Goal: Task Accomplishment & Management: Use online tool/utility

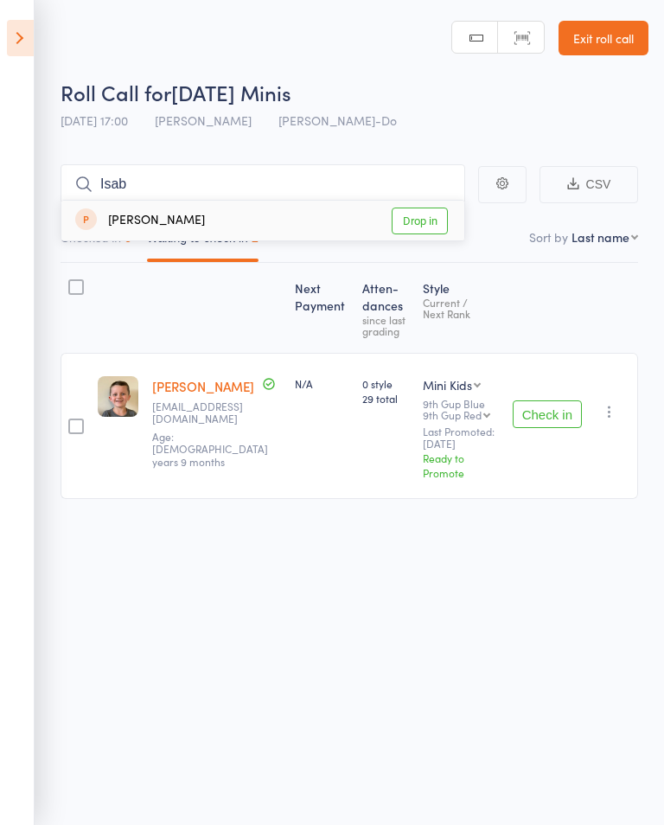
type input "Isab"
click at [419, 217] on link "Drop in" at bounding box center [420, 220] width 56 height 27
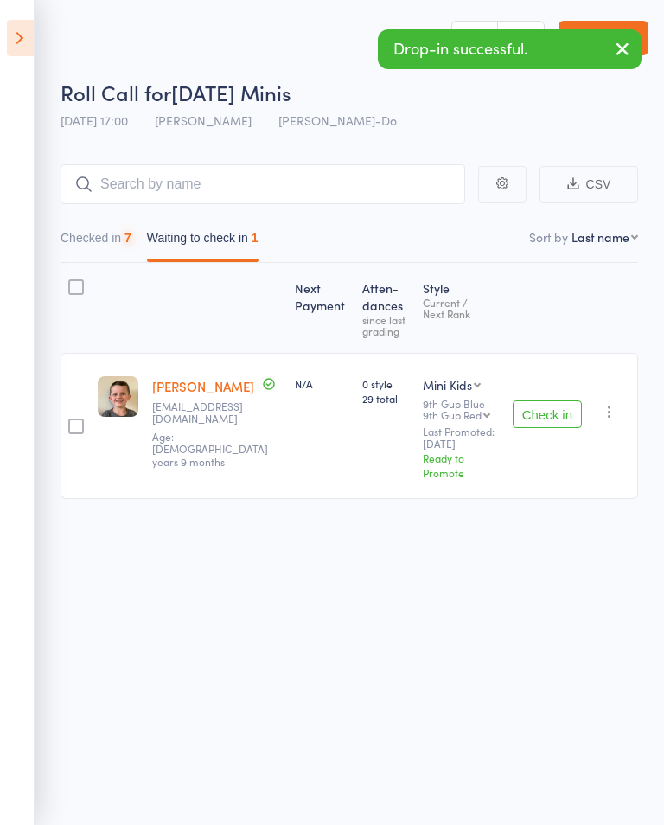
click at [28, 37] on icon at bounding box center [20, 38] width 27 height 36
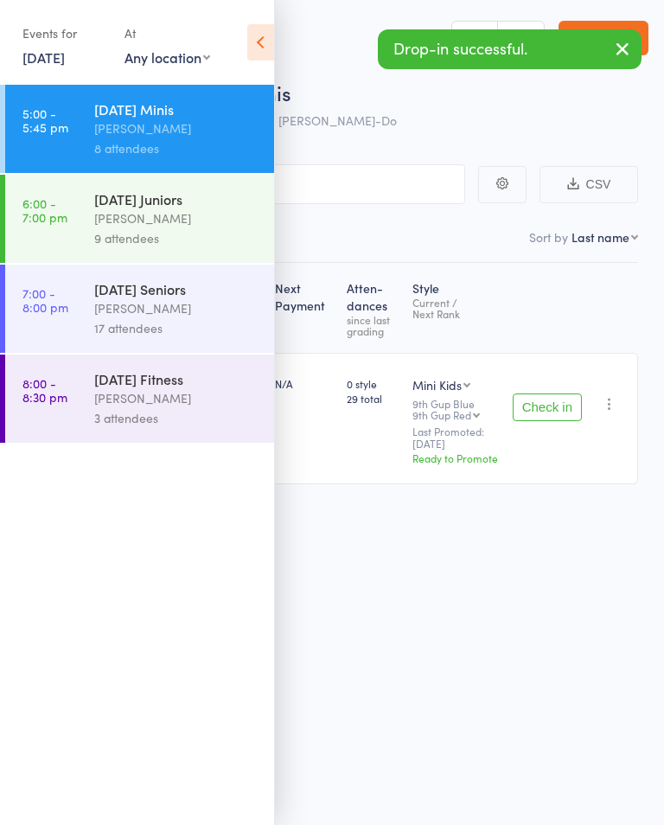
click at [213, 223] on div "[PERSON_NAME]" at bounding box center [176, 218] width 165 height 20
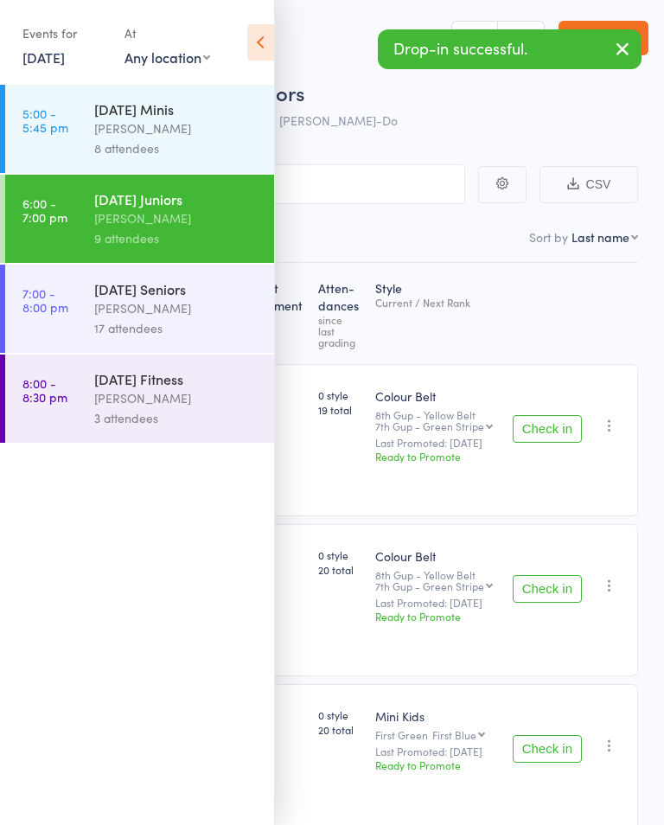
click at [272, 47] on icon at bounding box center [260, 42] width 27 height 36
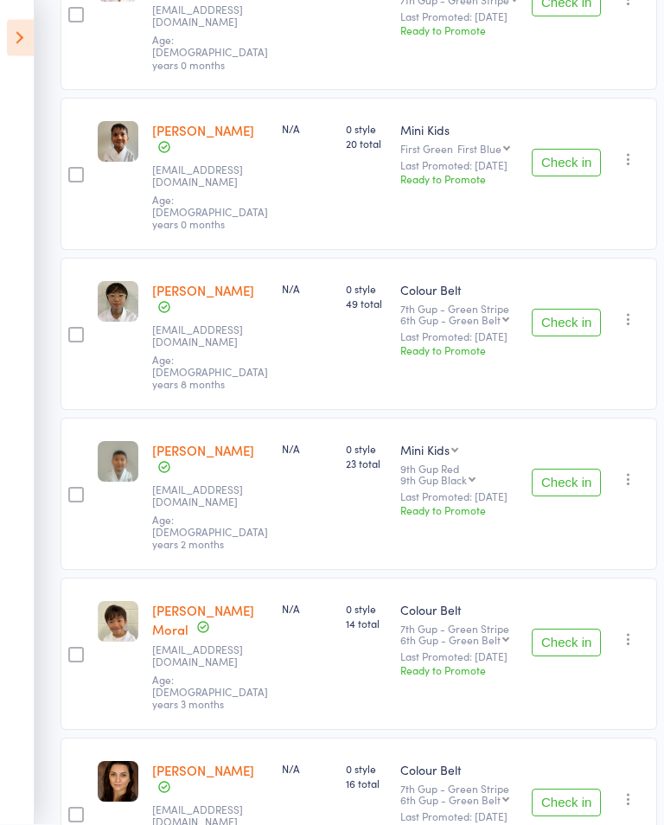
scroll to position [586, 0]
click at [566, 628] on button "Check in" at bounding box center [566, 642] width 69 height 28
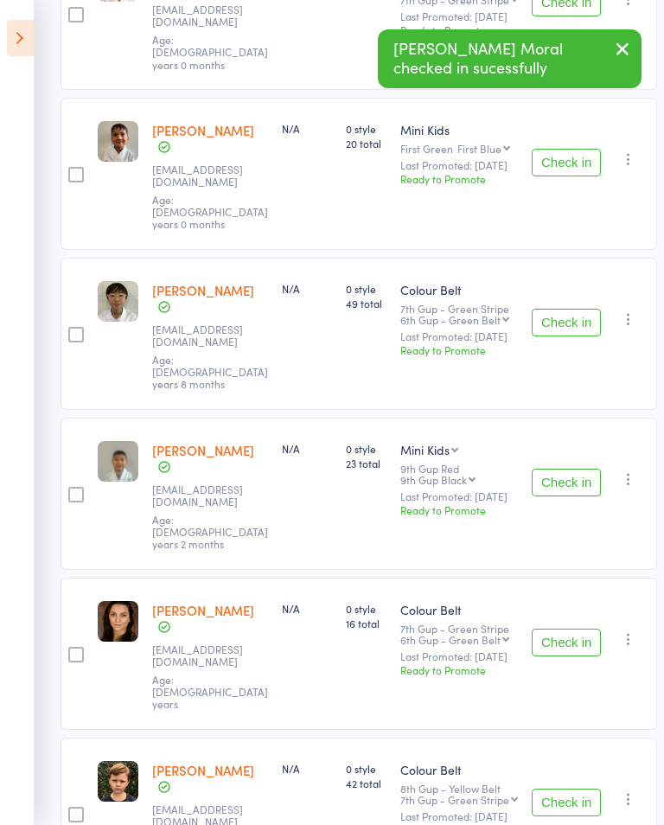
scroll to position [686, 0]
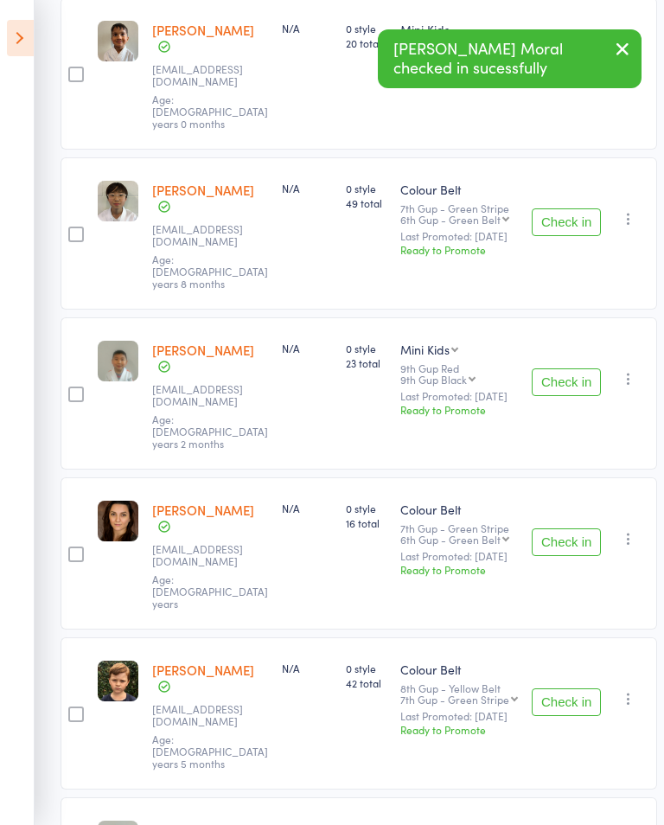
click at [563, 688] on button "Check in" at bounding box center [566, 702] width 69 height 28
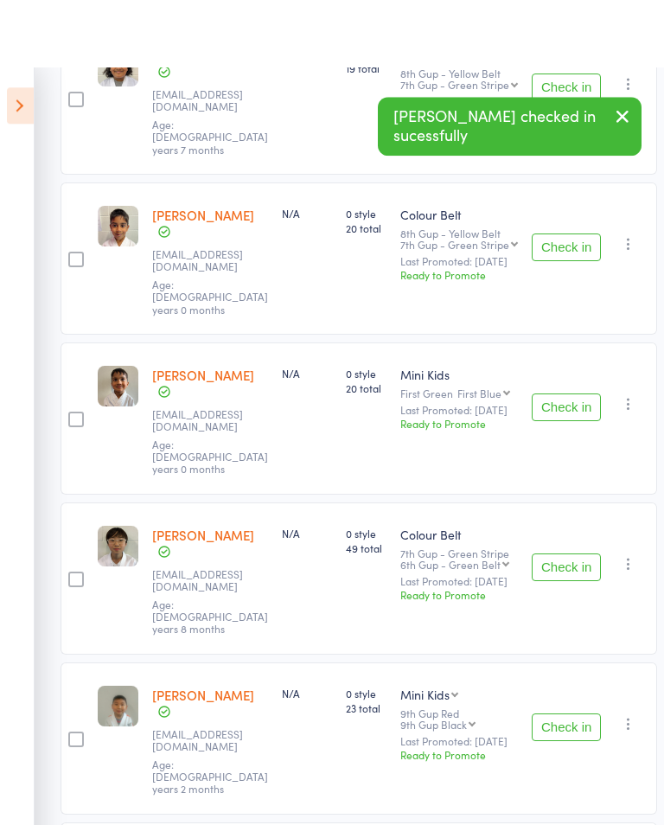
scroll to position [0, 0]
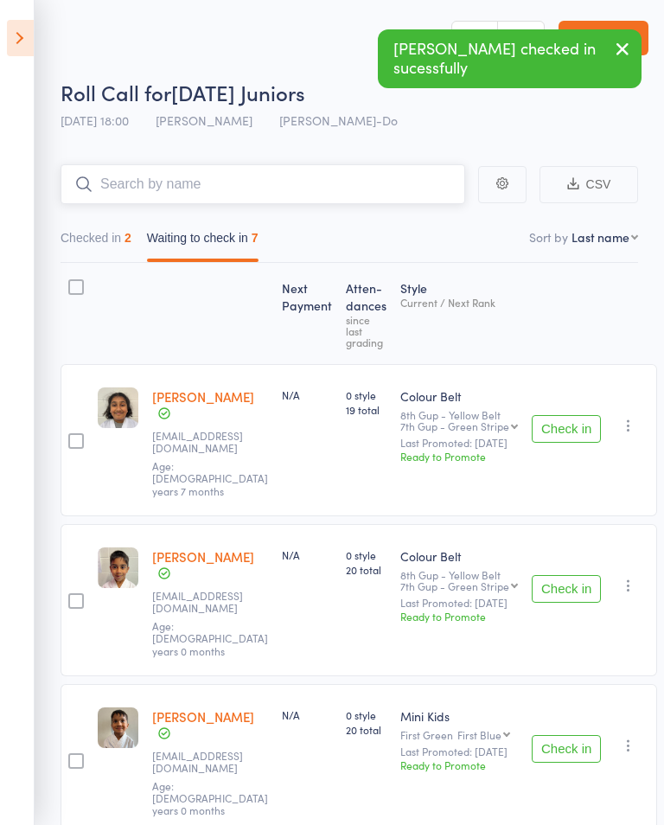
click at [403, 180] on input "search" at bounding box center [263, 184] width 405 height 40
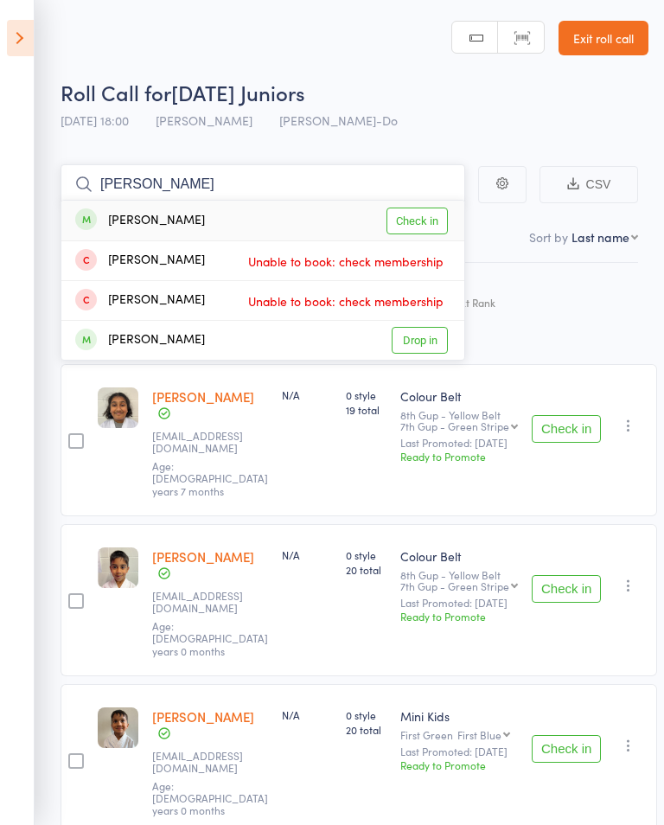
type input "[PERSON_NAME]"
click at [423, 215] on link "Check in" at bounding box center [416, 220] width 61 height 27
